Goal: Navigation & Orientation: Find specific page/section

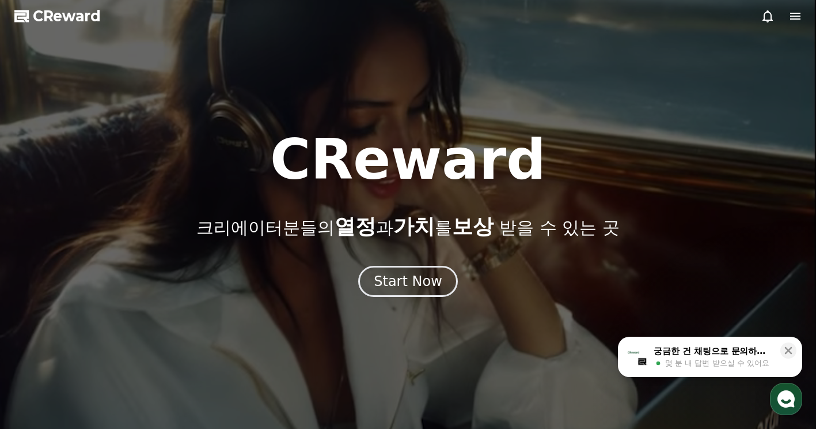
click at [581, 125] on div at bounding box center [408, 214] width 816 height 429
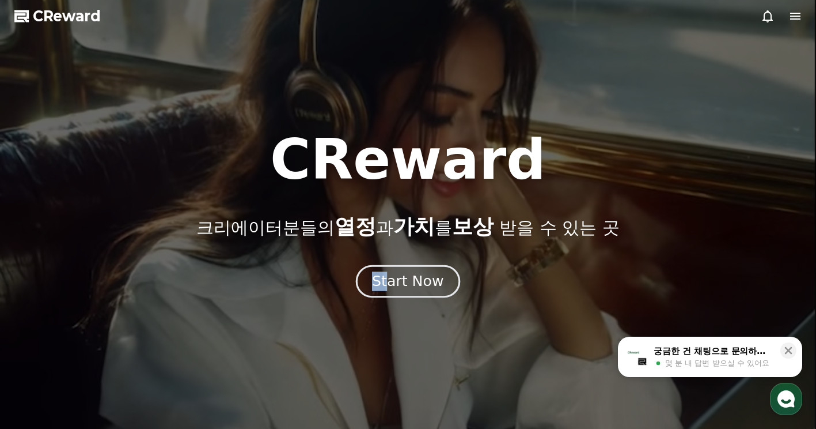
click at [391, 266] on div "CReward 크리에이터분들의 열정 과 가치 를 보상 받을 수 있는 곳 Start Now" at bounding box center [408, 214] width 816 height 165
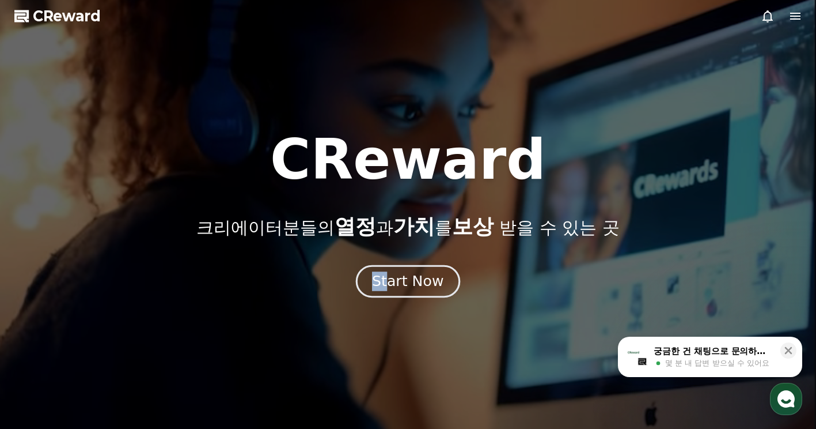
drag, startPoint x: 391, startPoint y: 266, endPoint x: 404, endPoint y: 280, distance: 19.2
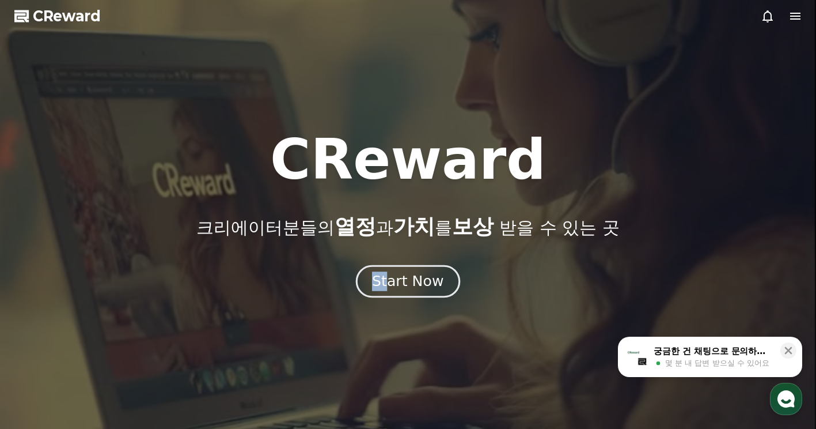
click at [404, 280] on div "Start Now" at bounding box center [407, 281] width 71 height 20
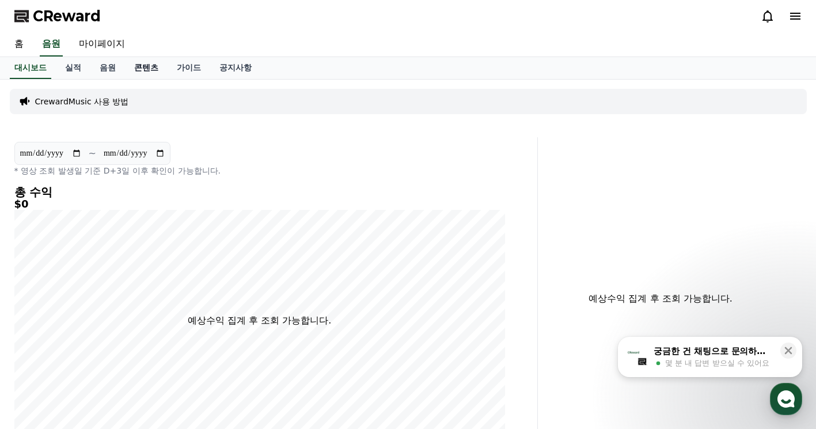
click at [150, 63] on link "콘텐츠" at bounding box center [146, 68] width 43 height 22
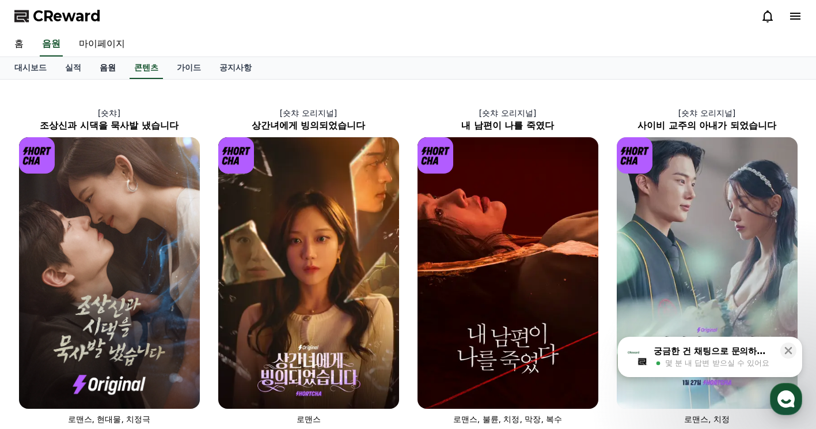
click at [106, 67] on link "음원" at bounding box center [107, 68] width 35 height 22
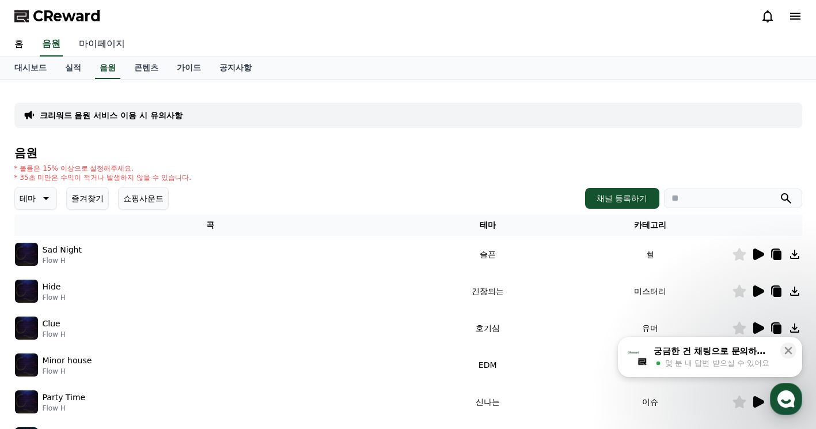
click at [96, 46] on link "마이페이지" at bounding box center [102, 44] width 65 height 24
select select "**********"
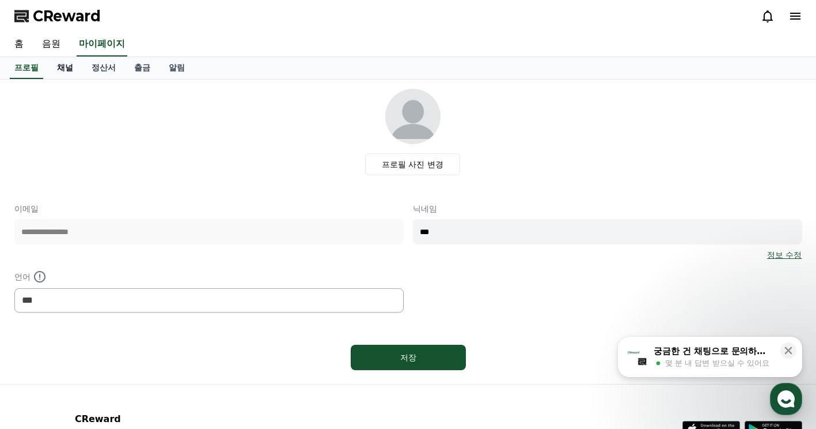
click at [65, 72] on link "채널" at bounding box center [65, 68] width 35 height 22
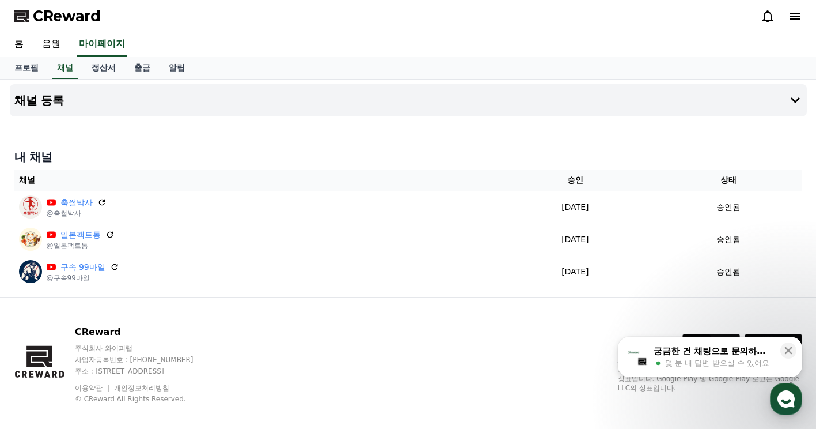
click at [185, 12] on div "CReward" at bounding box center [408, 16] width 806 height 32
